Goal: Information Seeking & Learning: Understand process/instructions

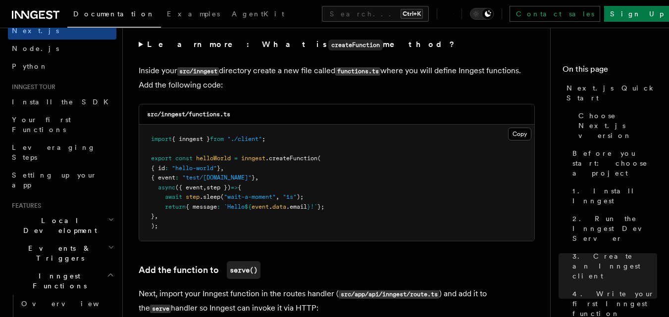
scroll to position [99, 0]
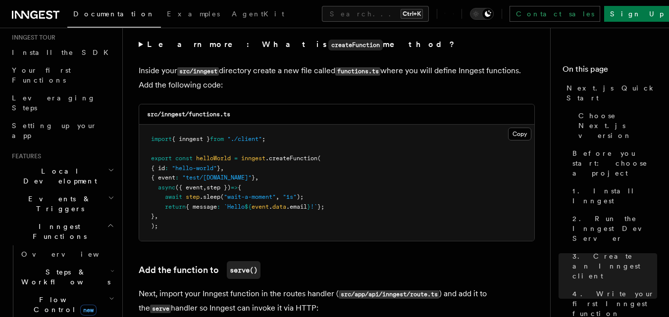
click at [107, 222] on icon "button" at bounding box center [110, 226] width 7 height 8
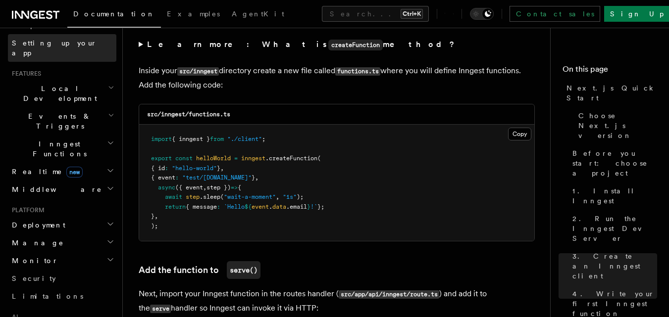
scroll to position [297, 0]
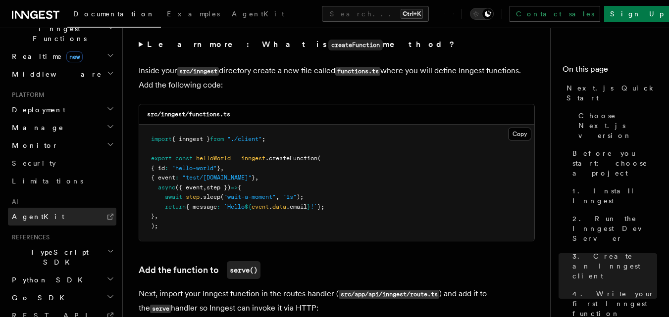
click at [40, 208] on link "AgentKit" at bounding box center [62, 217] width 108 height 18
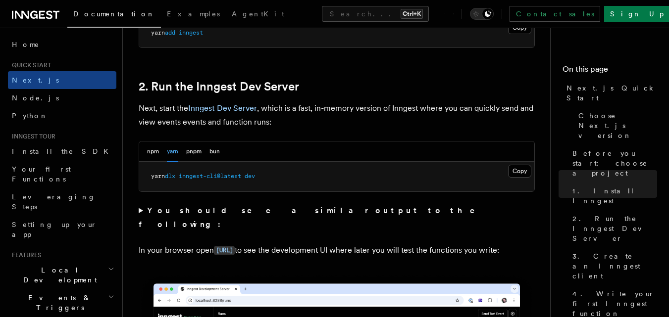
scroll to position [644, 0]
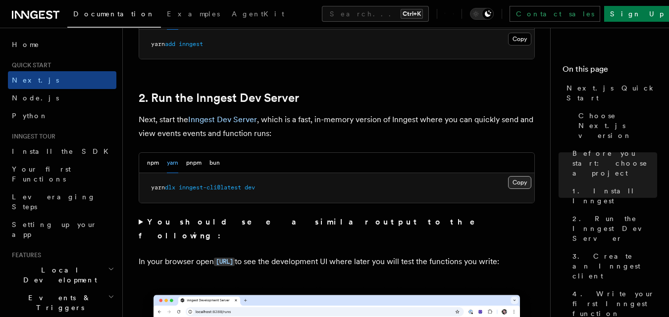
click at [523, 181] on button "Copy Copied" at bounding box center [519, 182] width 23 height 13
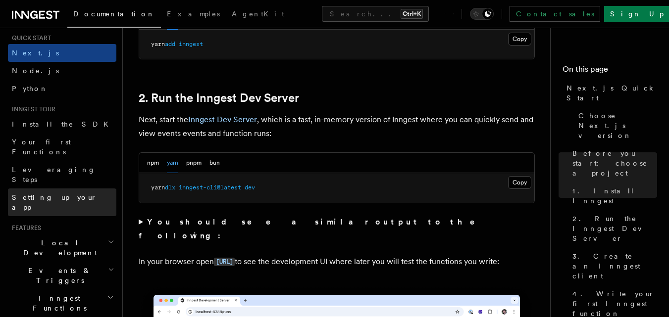
scroll to position [50, 0]
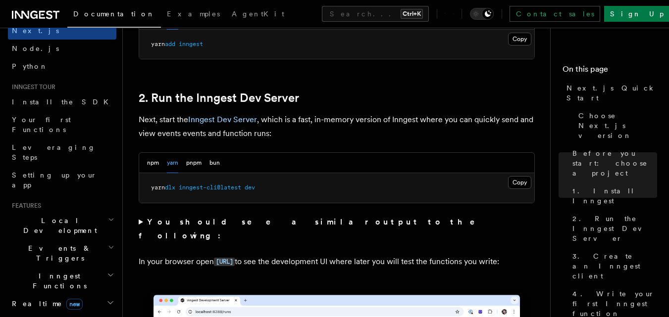
click at [107, 271] on icon "button" at bounding box center [110, 275] width 7 height 8
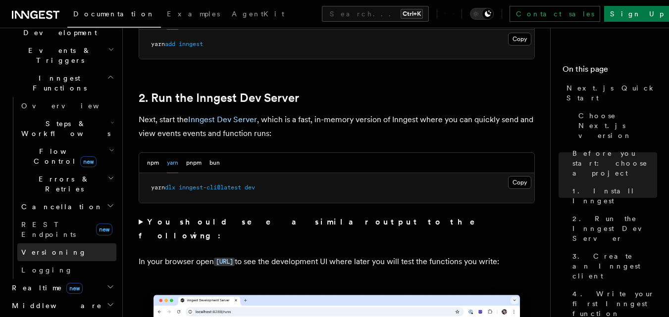
scroll to position [198, 0]
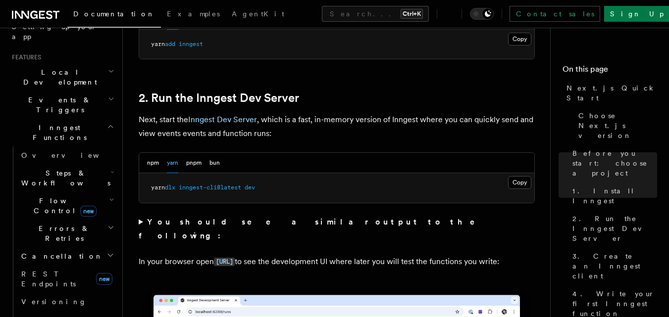
click at [110, 168] on icon "button" at bounding box center [112, 172] width 4 height 8
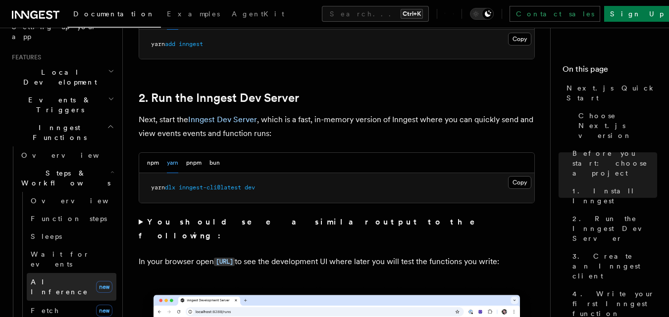
click at [60, 278] on span "AI Inference" at bounding box center [59, 287] width 57 height 18
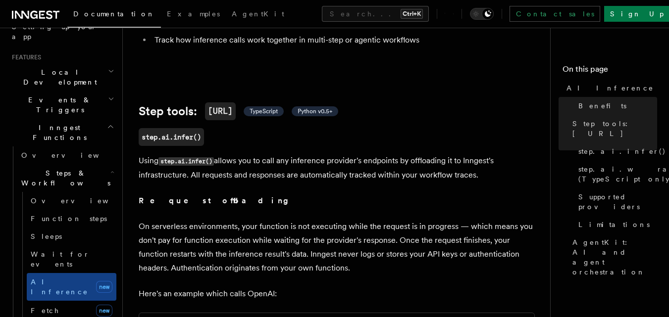
scroll to position [297, 0]
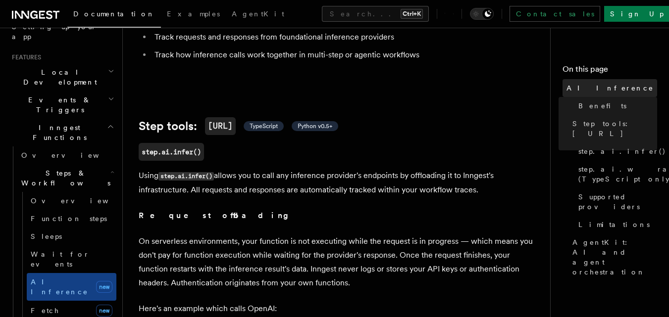
click at [577, 83] on span "AI Inference" at bounding box center [610, 88] width 87 height 10
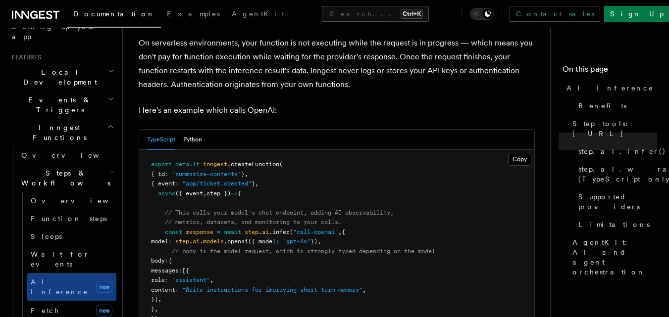
scroll to position [545, 0]
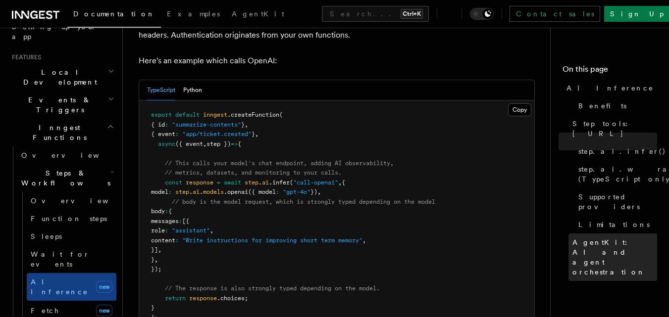
click at [597, 238] on span "AgentKit: AI and agent orchestration" at bounding box center [614, 258] width 85 height 40
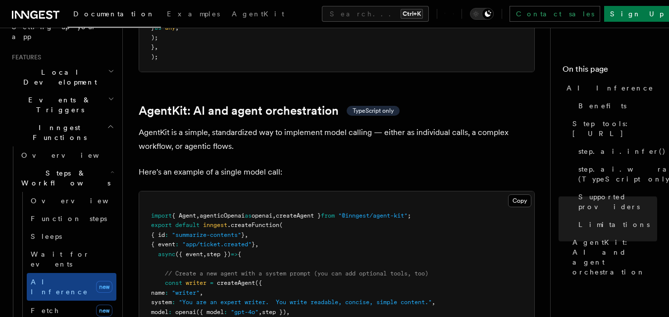
scroll to position [2864, 0]
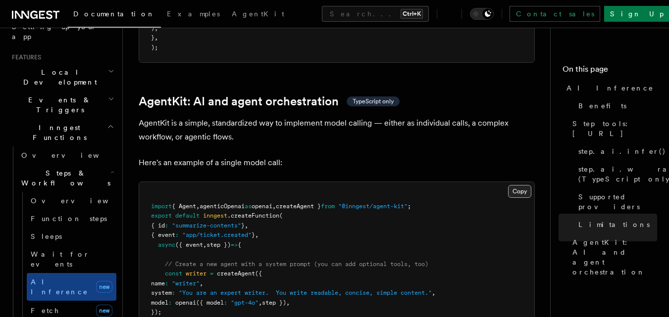
click at [526, 185] on button "Copy Copied" at bounding box center [519, 191] width 23 height 13
drag, startPoint x: 413, startPoint y: 167, endPoint x: 439, endPoint y: 168, distance: 25.8
click at [413, 182] on pre "import { Agent , agenticOpenai as openai , createAgent } from "@inngest/agent-k…" at bounding box center [336, 288] width 395 height 213
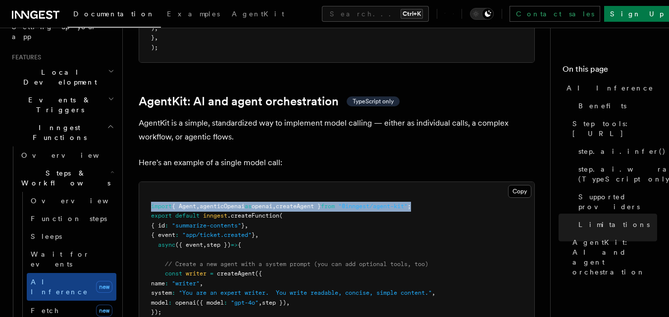
drag, startPoint x: 454, startPoint y: 161, endPoint x: 149, endPoint y: 159, distance: 305.0
click at [149, 182] on pre "import { Agent , agenticOpenai as openai , createAgent } from "@inngest/agent-k…" at bounding box center [336, 288] width 395 height 213
copy span "import { Agent , agenticOpenai as openai , createAgent } from "@inngest/agent-k…"
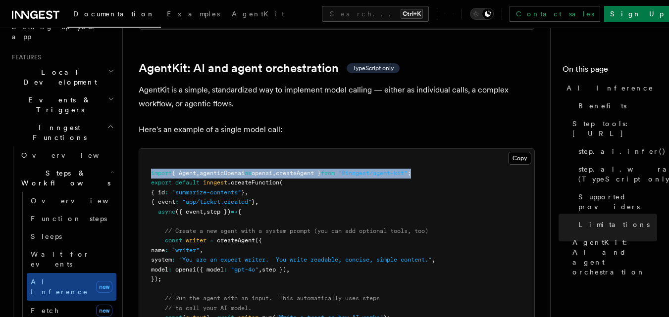
scroll to position [2913, 0]
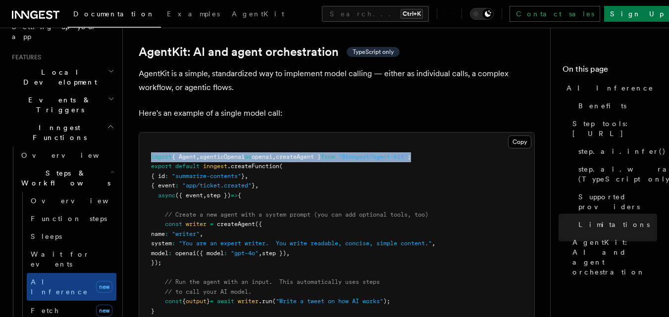
drag, startPoint x: 183, startPoint y: 215, endPoint x: 162, endPoint y: 179, distance: 42.4
click at [162, 179] on pre "import { Agent , agenticOpenai as openai , createAgent } from "@inngest/agent-k…" at bounding box center [336, 239] width 395 height 213
copy code "const writer = createAgent ({ name : "writer" , system : "You are an expert wri…"
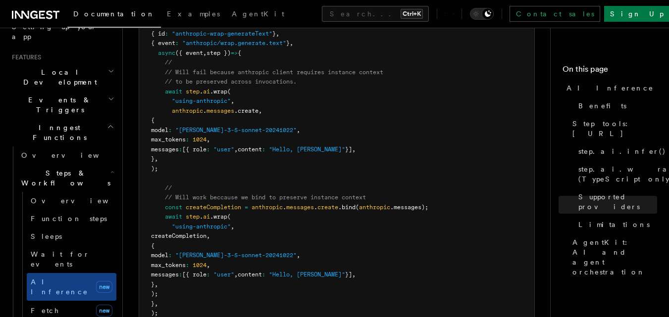
scroll to position [1632, 0]
